Goal: Task Accomplishment & Management: Use online tool/utility

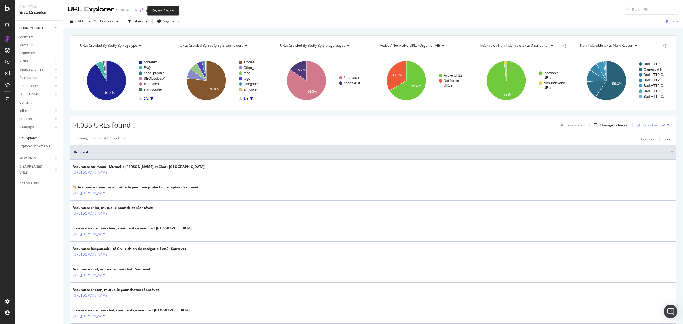
click at [141, 9] on icon "arrow-right-arrow-left" at bounding box center [141, 10] width 3 height 4
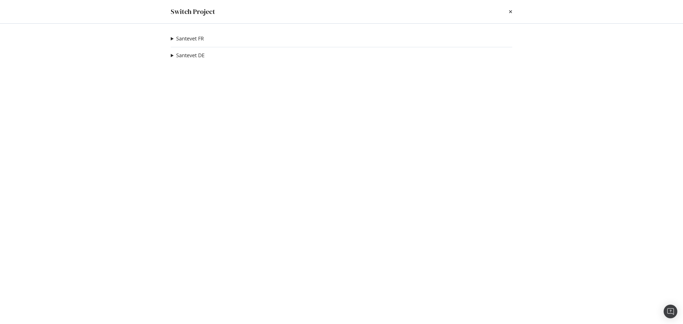
click at [172, 39] on summary "Santevet FR" at bounding box center [187, 38] width 33 height 7
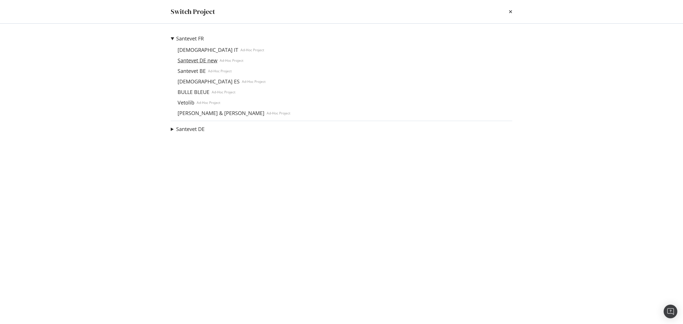
click at [184, 60] on link "Santevet DE new" at bounding box center [197, 60] width 44 height 6
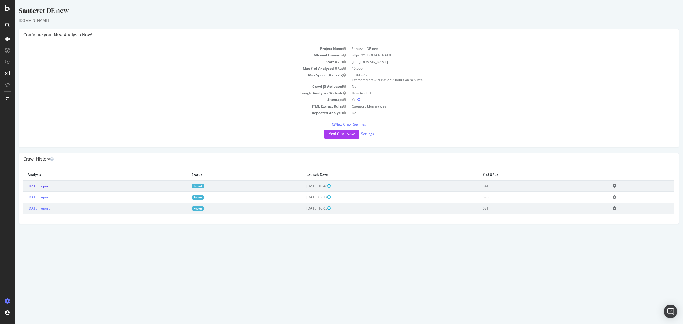
click at [50, 185] on link "[DATE] report" at bounding box center [39, 186] width 22 height 5
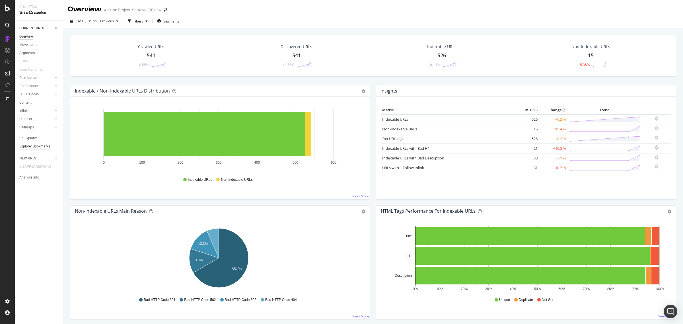
click at [42, 144] on div "Explorer Bookmarks" at bounding box center [34, 146] width 31 height 6
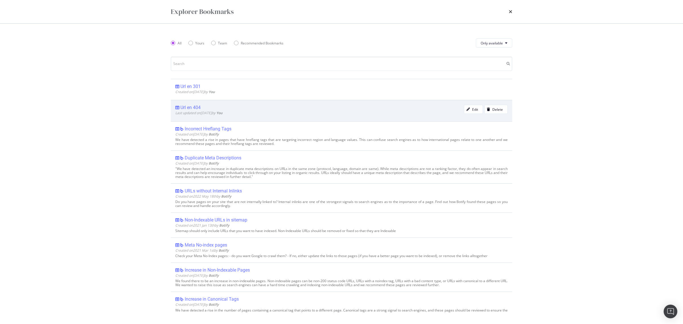
click at [194, 107] on div "Url en 404" at bounding box center [190, 108] width 20 height 6
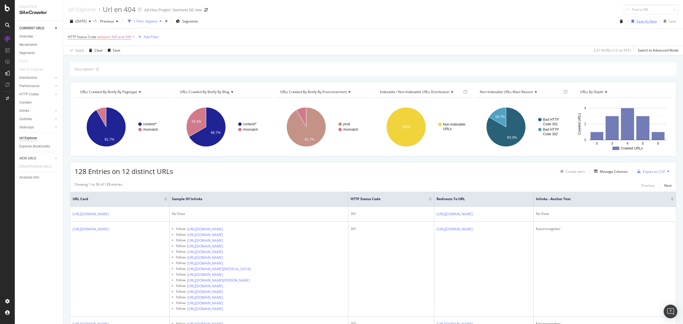
click at [636, 20] on div "Save As New" at bounding box center [646, 21] width 20 height 5
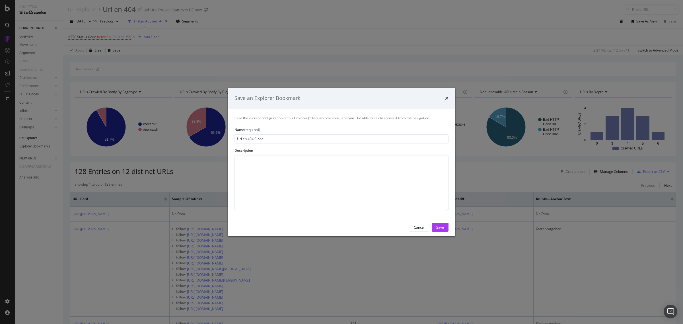
drag, startPoint x: 248, startPoint y: 138, endPoint x: 279, endPoint y: 142, distance: 32.2
click at [279, 142] on input "Url en 404 Clone" at bounding box center [341, 138] width 214 height 9
type input "Url en 301"
click at [438, 227] on div "Save" at bounding box center [440, 227] width 8 height 5
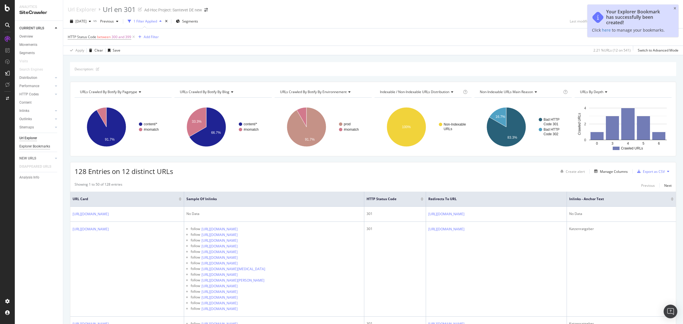
click at [33, 144] on div "Explorer Bookmarks" at bounding box center [34, 146] width 31 height 6
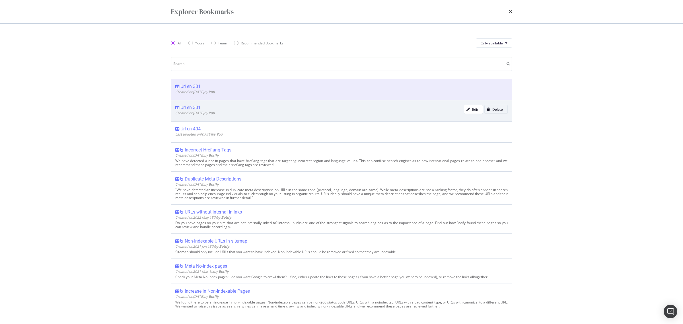
click at [486, 112] on div "Delete" at bounding box center [494, 109] width 18 height 8
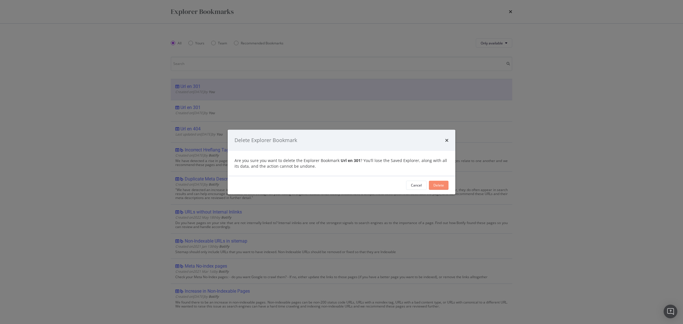
click at [443, 187] on div "Delete" at bounding box center [438, 185] width 11 height 5
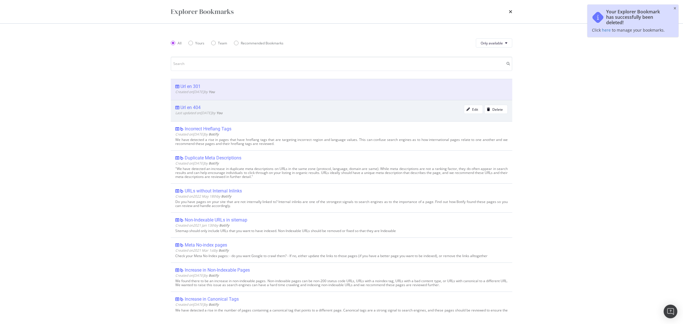
click at [188, 109] on div "Url en 404" at bounding box center [190, 108] width 20 height 6
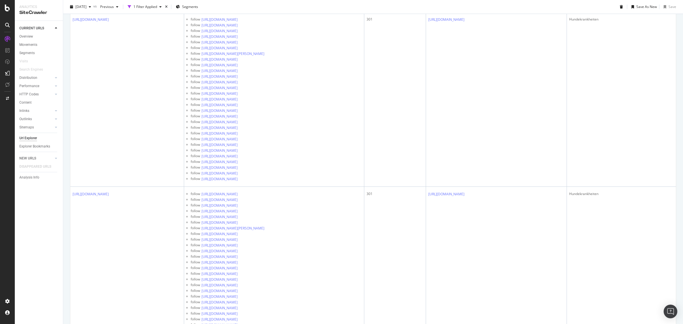
scroll to position [6463, 0]
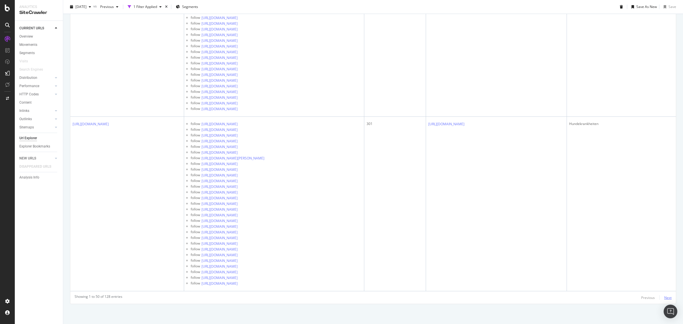
click at [664, 297] on div "Next" at bounding box center [667, 297] width 7 height 5
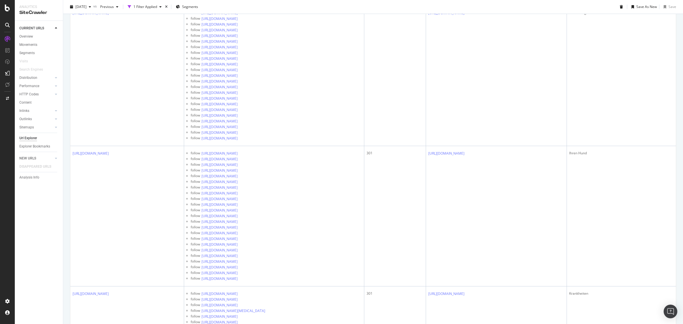
scroll to position [7339, 0]
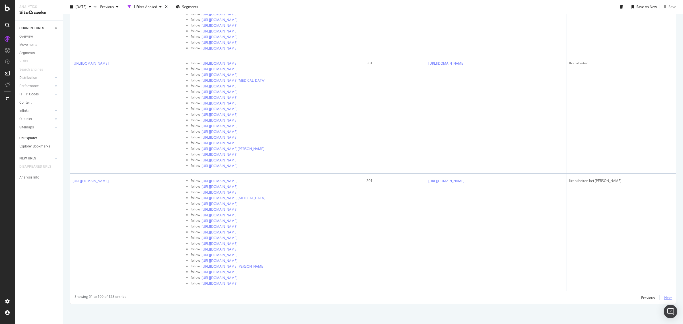
click at [665, 298] on div "Next" at bounding box center [667, 297] width 7 height 5
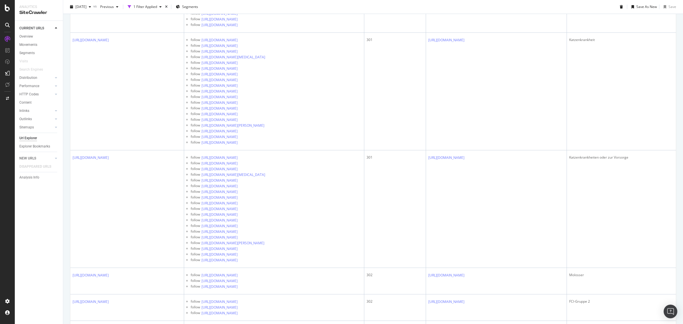
scroll to position [2214, 0]
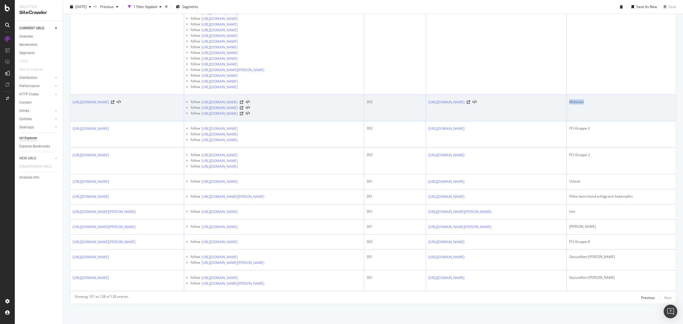
copy div "Molosser"
drag, startPoint x: 597, startPoint y: 92, endPoint x: 570, endPoint y: 88, distance: 27.3
click at [570, 99] on div "Molosser" at bounding box center [621, 101] width 104 height 5
click at [243, 100] on icon at bounding box center [241, 101] width 3 height 3
drag, startPoint x: 324, startPoint y: 97, endPoint x: 252, endPoint y: 97, distance: 71.4
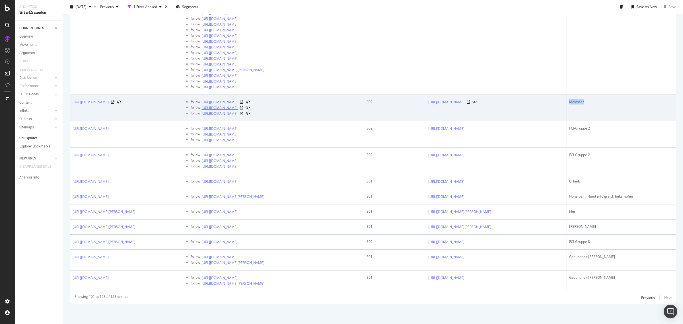
click at [252, 105] on div "follow [URL][DOMAIN_NAME]" at bounding box center [276, 108] width 171 height 6
copy div "neufundlaender-rasseportrait"
